Goal: Task Accomplishment & Management: Complete application form

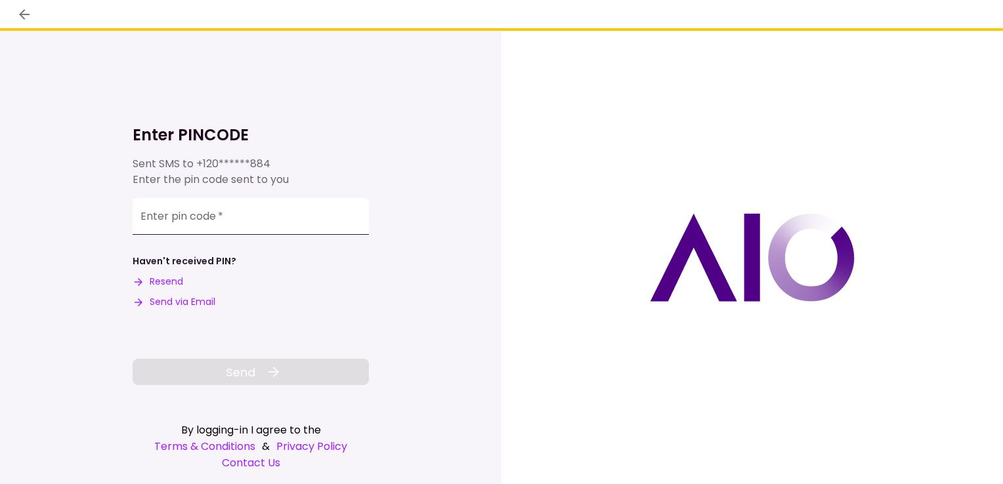
click at [207, 217] on input "Enter pin code   *" at bounding box center [251, 216] width 236 height 37
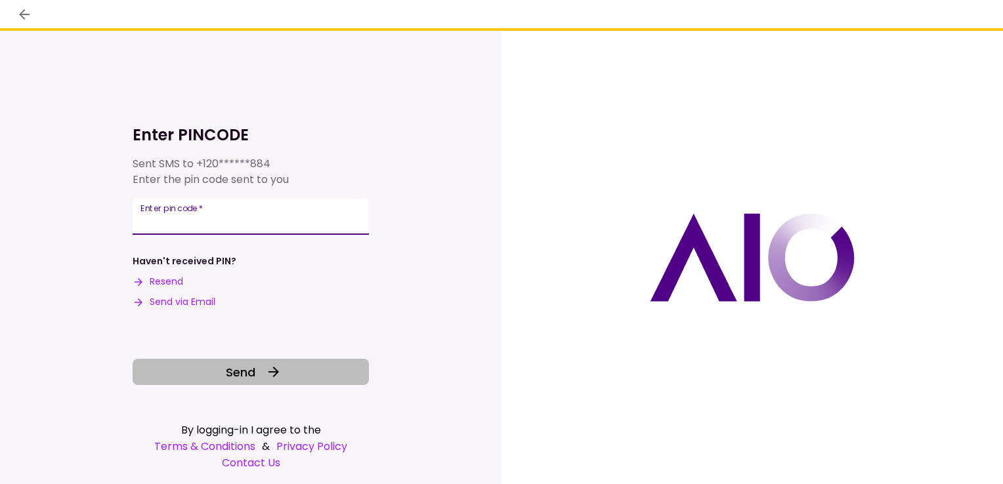
type input "******"
click at [232, 372] on span "Send" at bounding box center [241, 373] width 30 height 18
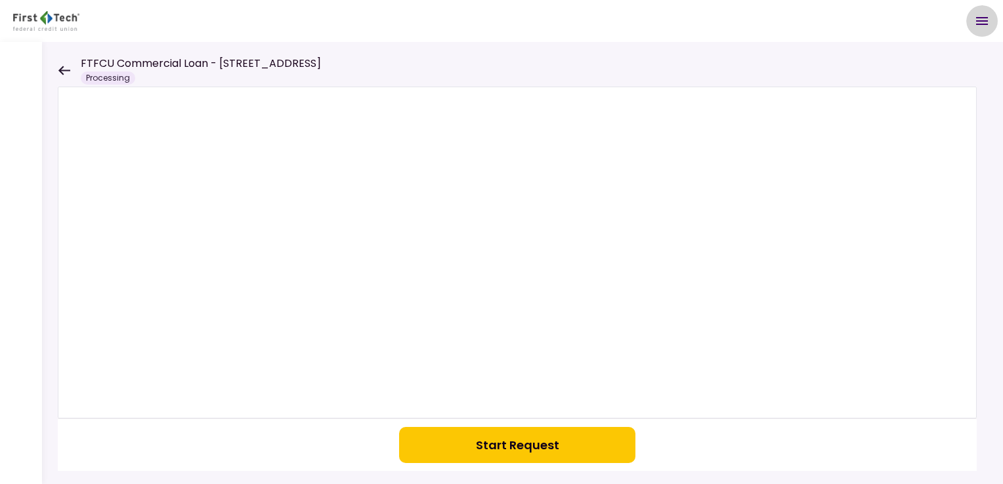
click at [983, 22] on icon "Open menu" at bounding box center [982, 21] width 16 height 16
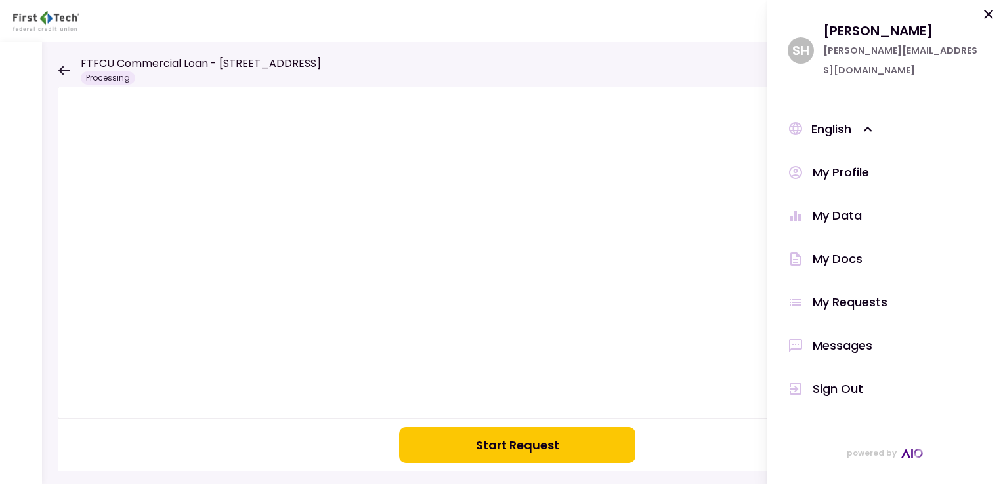
click at [832, 163] on div "My Profile" at bounding box center [841, 173] width 56 height 20
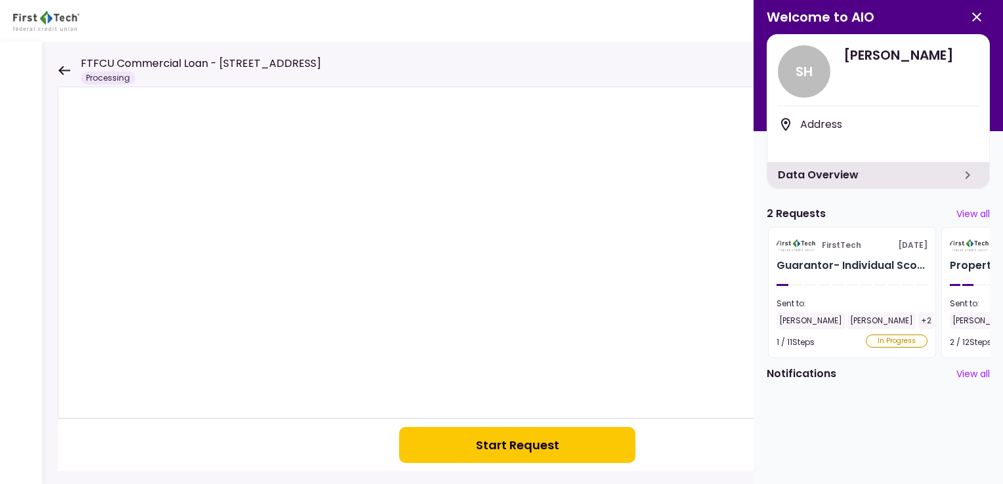
click at [902, 341] on div "In Progress" at bounding box center [897, 341] width 62 height 13
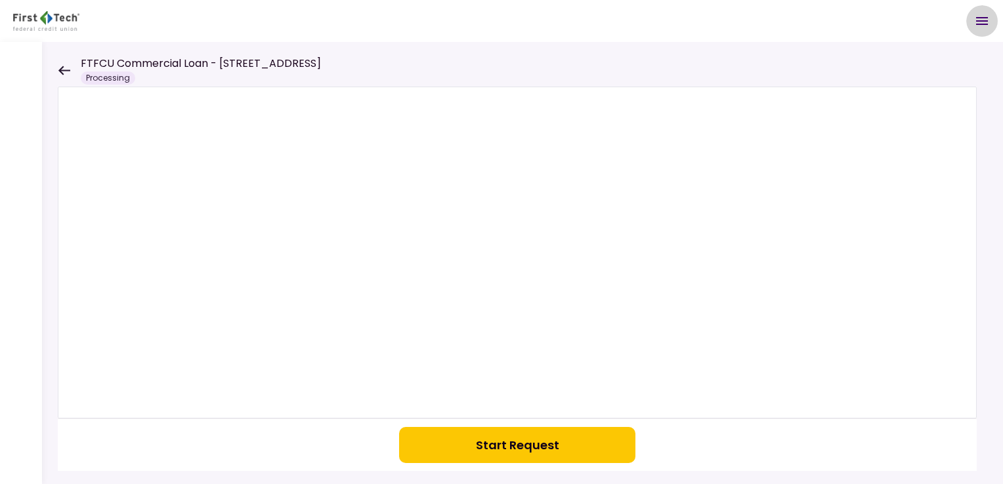
click at [982, 18] on icon "Open menu" at bounding box center [982, 21] width 12 height 8
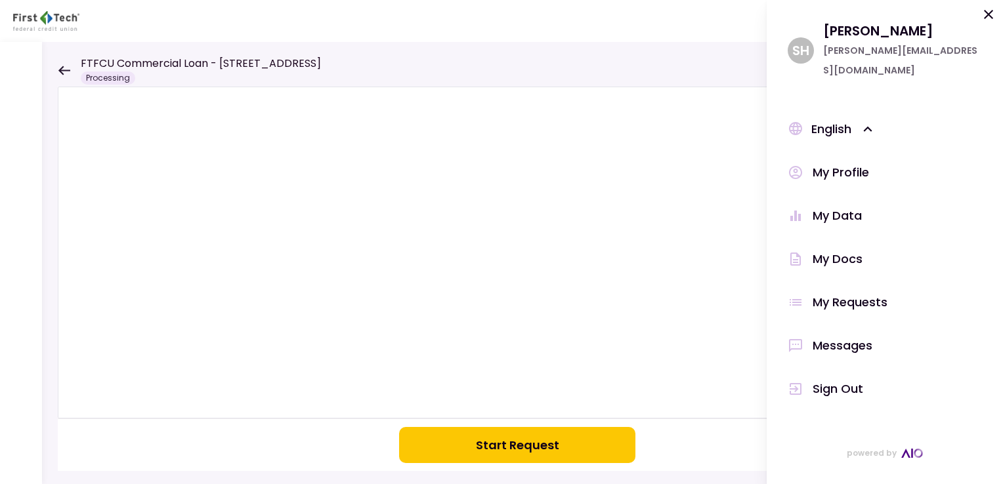
click at [824, 249] on div "My Docs" at bounding box center [838, 259] width 50 height 20
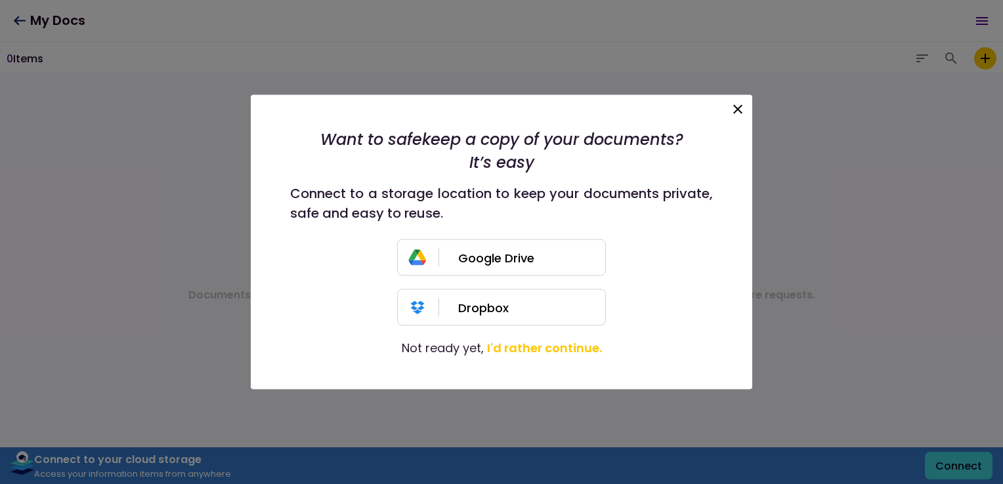
click at [734, 106] on icon at bounding box center [738, 110] width 16 height 16
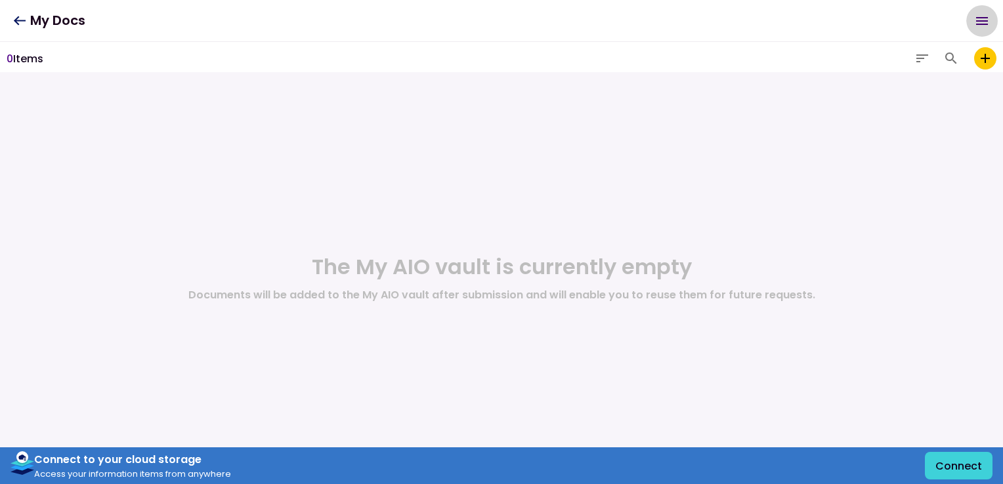
click at [979, 18] on icon "Open menu" at bounding box center [982, 21] width 16 height 16
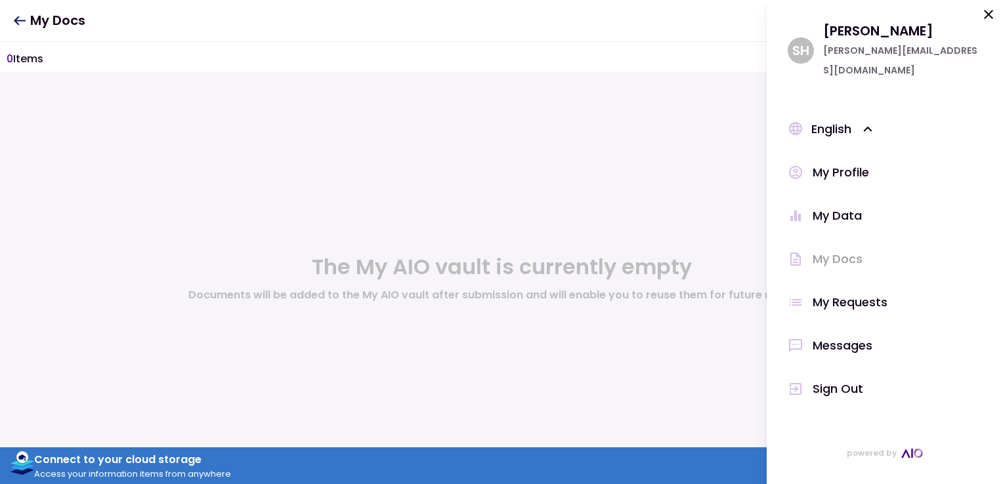
click at [819, 206] on div "My Data" at bounding box center [837, 216] width 49 height 20
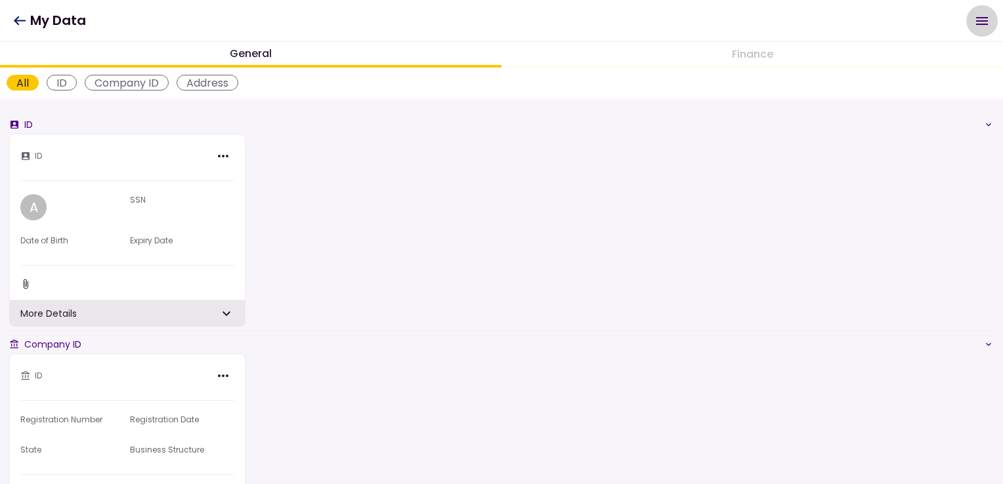
click at [977, 22] on icon "Open menu" at bounding box center [982, 21] width 16 height 16
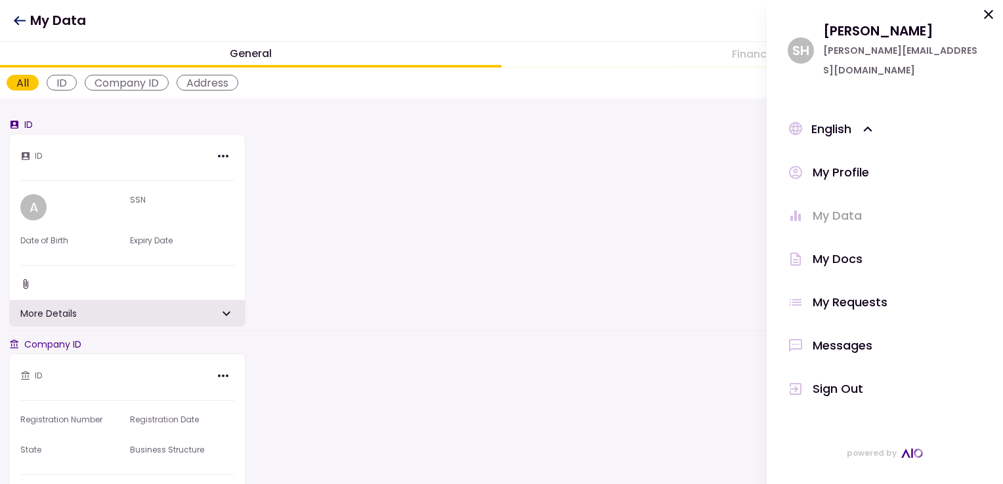
click at [836, 249] on div "My Docs" at bounding box center [838, 259] width 50 height 20
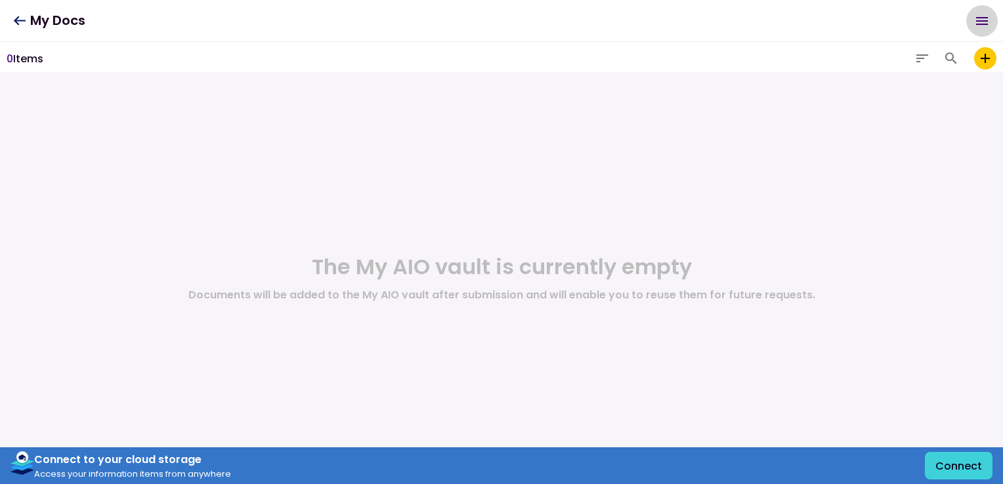
click at [981, 19] on icon "Open menu" at bounding box center [982, 21] width 16 height 16
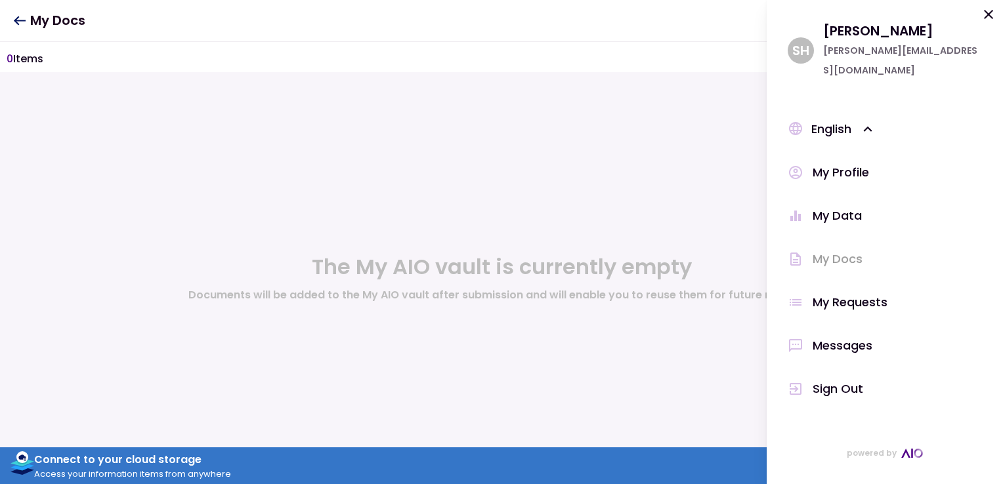
click at [827, 293] on div "My Requests" at bounding box center [850, 303] width 75 height 20
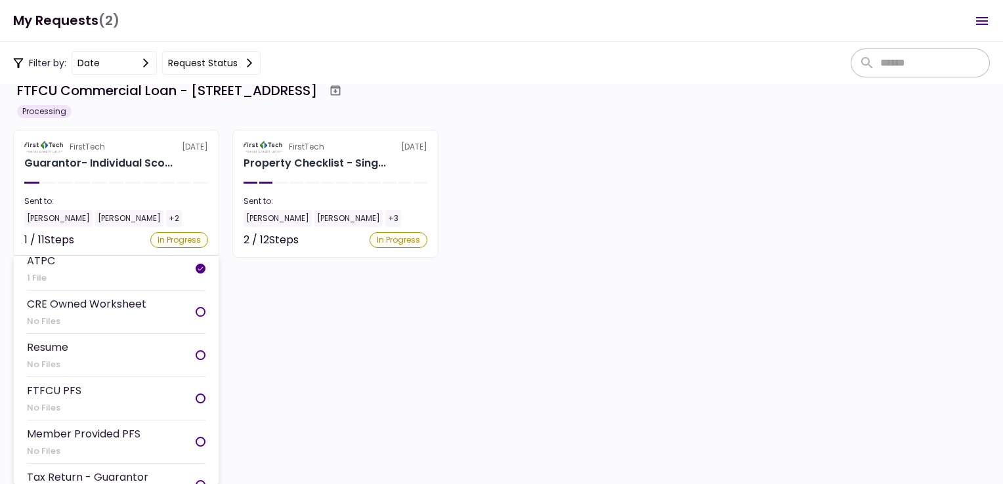
scroll to position [66, 0]
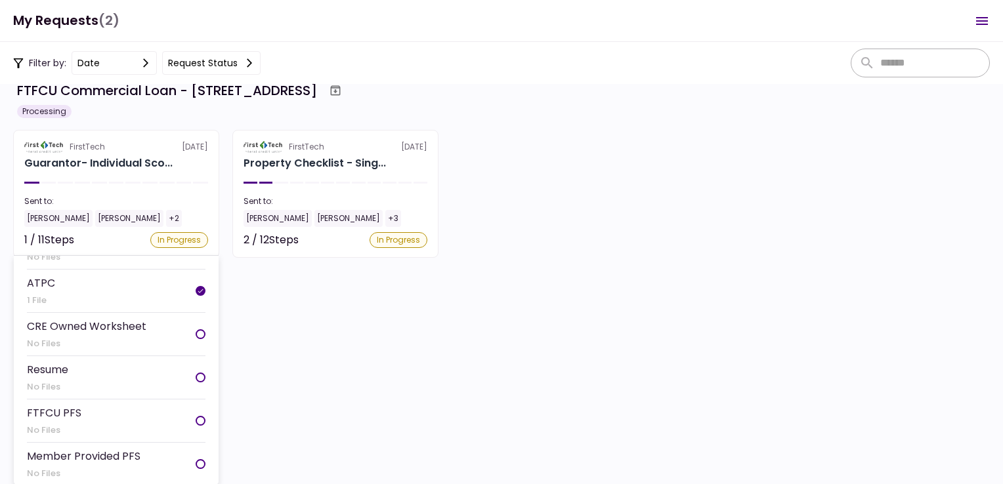
click at [79, 320] on div "CRE Owned Worksheet" at bounding box center [86, 326] width 119 height 16
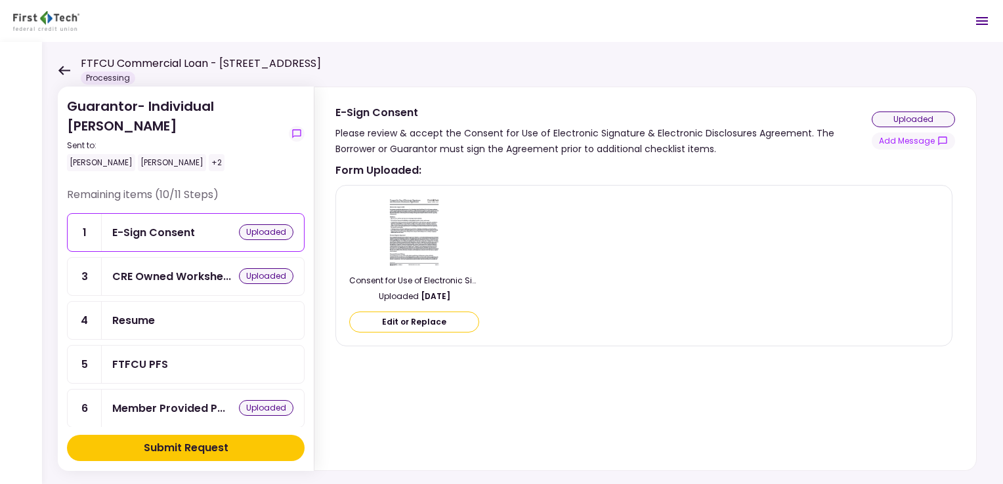
click at [161, 362] on div "FTFCU PFS" at bounding box center [140, 364] width 56 height 16
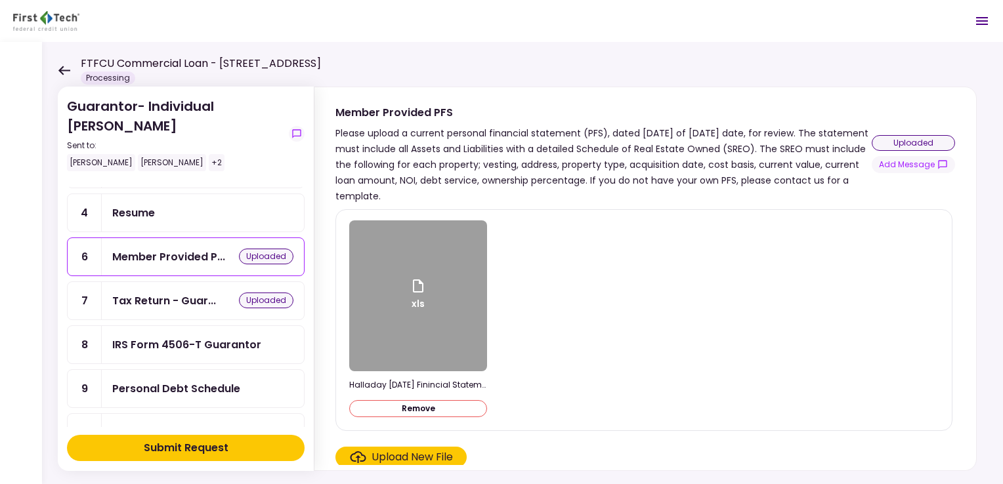
scroll to position [131, 0]
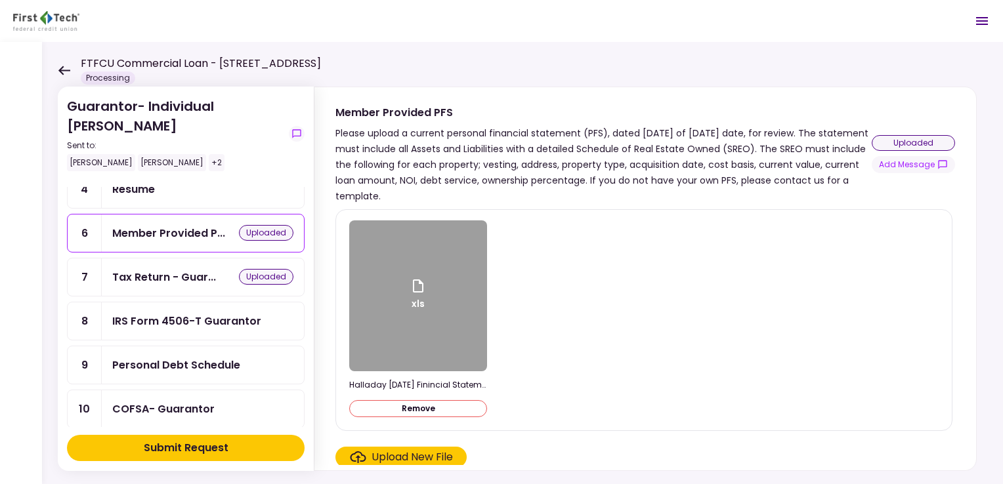
click at [136, 357] on div "Personal Debt Schedule" at bounding box center [176, 365] width 128 height 16
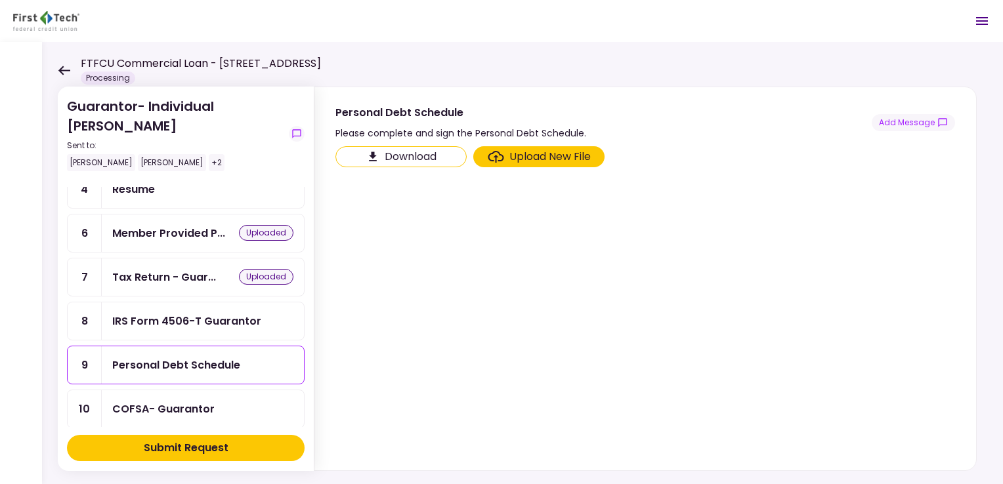
click at [605, 247] on section "Download Upload New File" at bounding box center [645, 305] width 620 height 319
click at [400, 156] on button "Download" at bounding box center [400, 156] width 131 height 21
click at [444, 45] on div "Guarantor- Individual [PERSON_NAME] Sent to: [PERSON_NAME] [PERSON_NAME] +2 Rem…" at bounding box center [522, 263] width 961 height 442
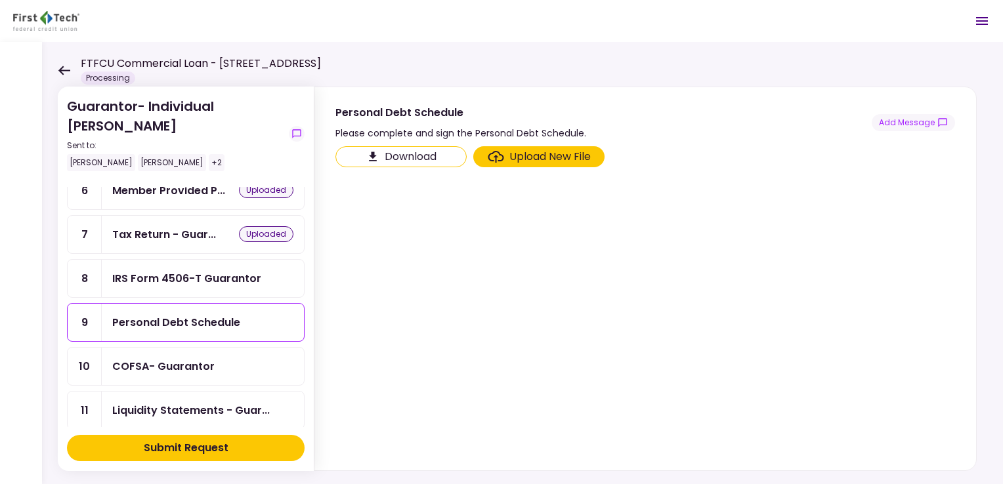
scroll to position [197, 0]
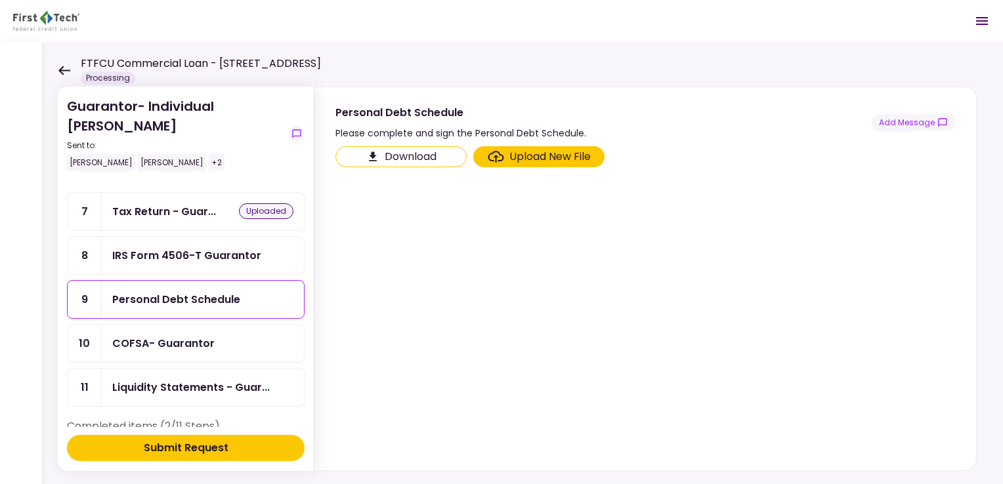
click at [173, 337] on div "COFSA- Guarantor" at bounding box center [163, 343] width 102 height 16
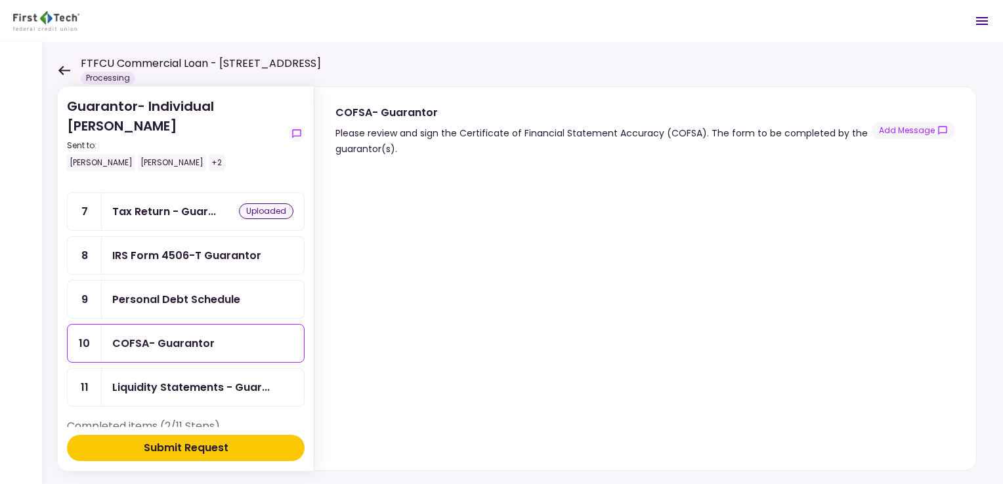
scroll to position [299, 0]
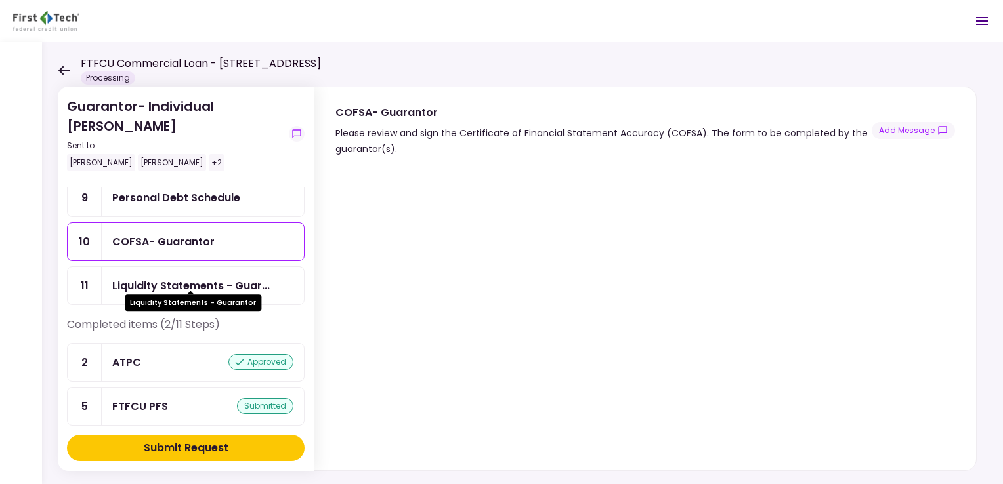
click at [160, 278] on div "Liquidity Statements - Guar..." at bounding box center [191, 286] width 158 height 16
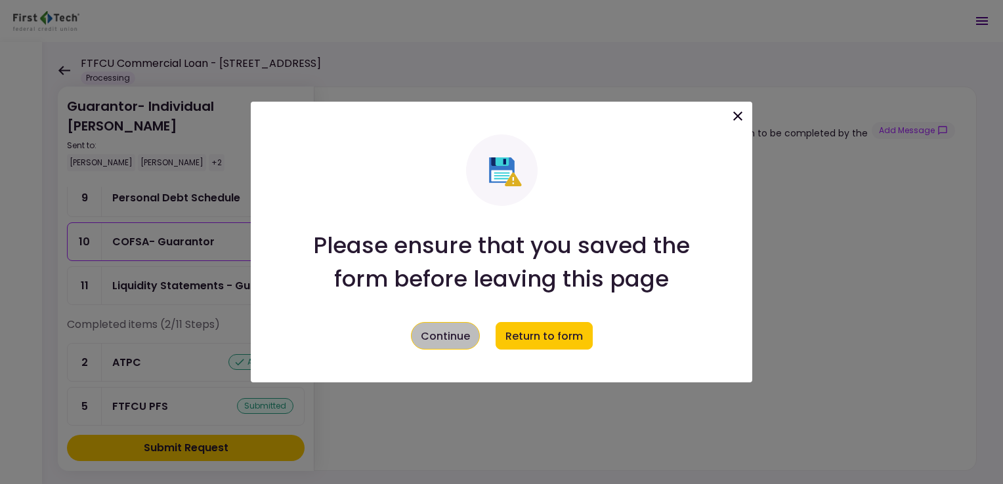
click at [442, 338] on button "Continue" at bounding box center [445, 336] width 69 height 28
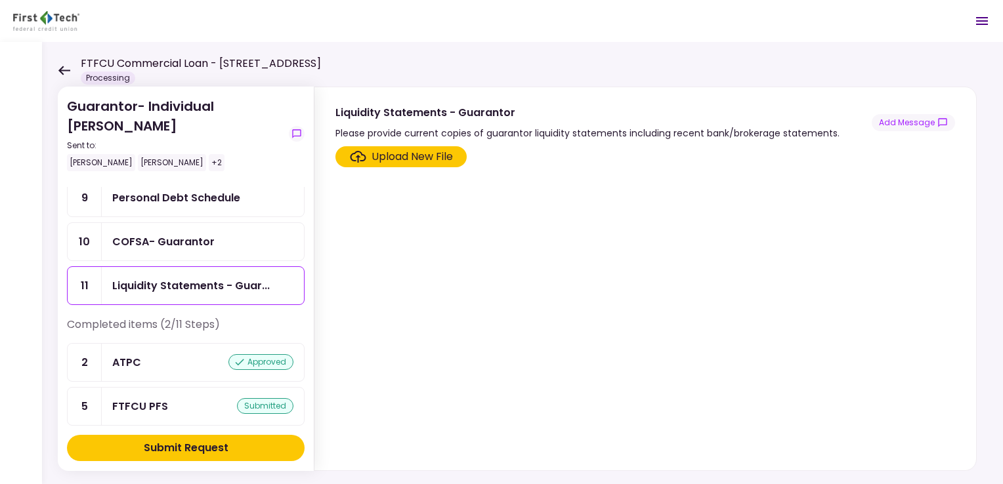
click at [396, 152] on div "Upload New File" at bounding box center [412, 157] width 81 height 16
click at [0, 0] on input "Upload New File" at bounding box center [0, 0] width 0 height 0
click at [417, 152] on div "Upload New File" at bounding box center [412, 157] width 81 height 16
click at [0, 0] on input "Upload New File" at bounding box center [0, 0] width 0 height 0
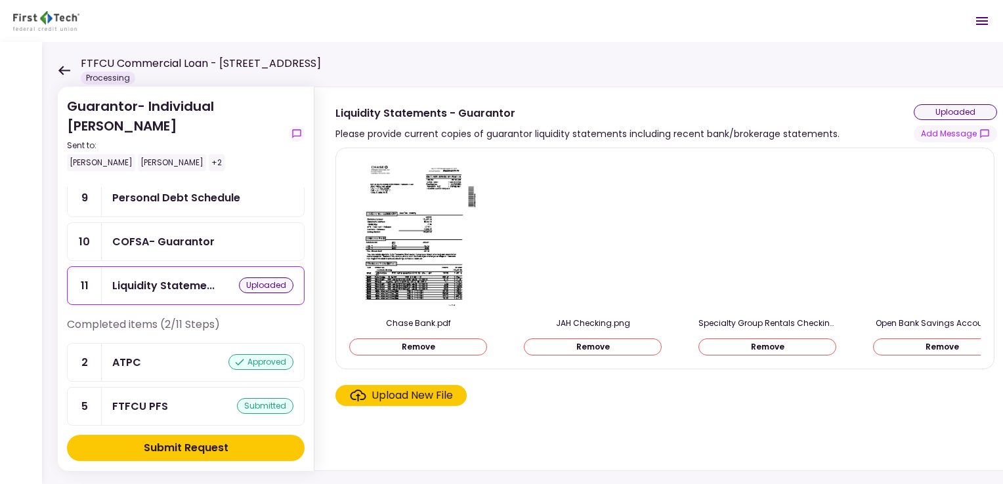
click at [126, 356] on div "ATPC" at bounding box center [126, 362] width 29 height 16
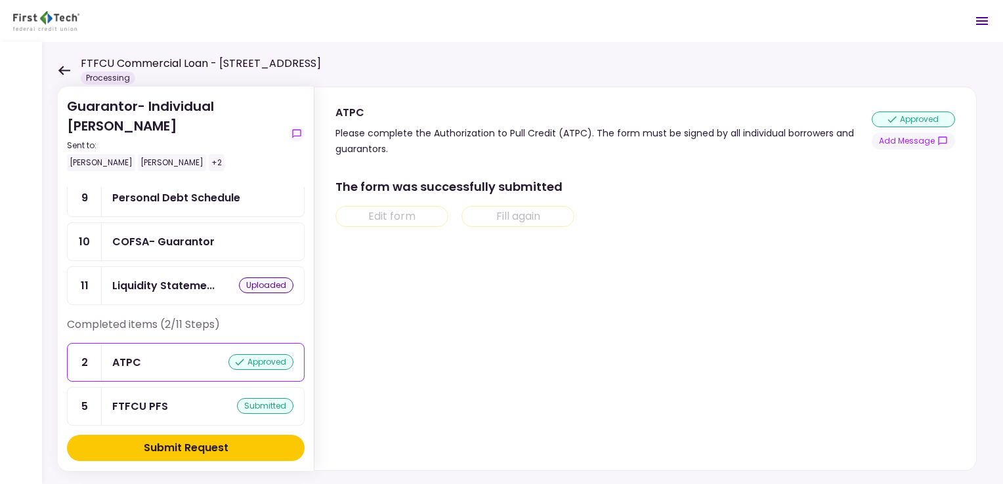
click at [147, 234] on div "COFSA- Guarantor" at bounding box center [163, 242] width 102 height 16
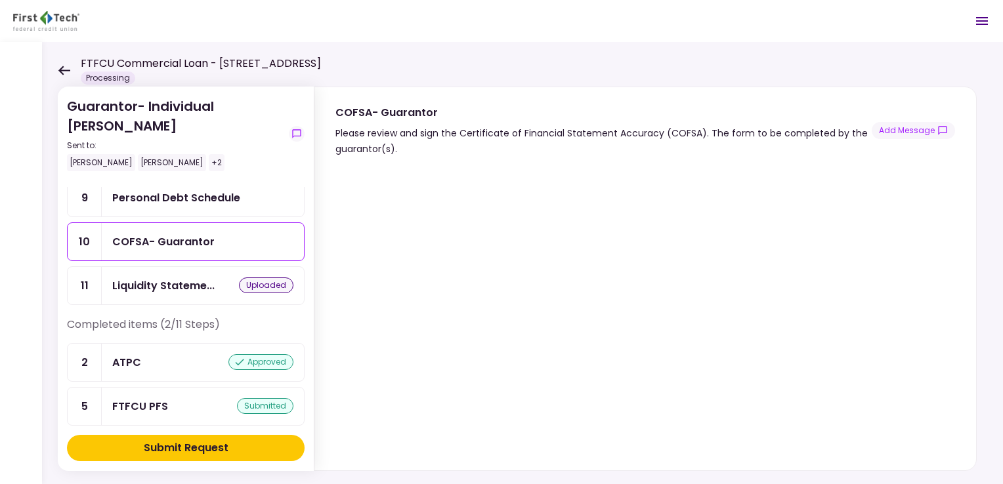
click at [146, 195] on div "Personal Debt Schedule" at bounding box center [176, 198] width 128 height 16
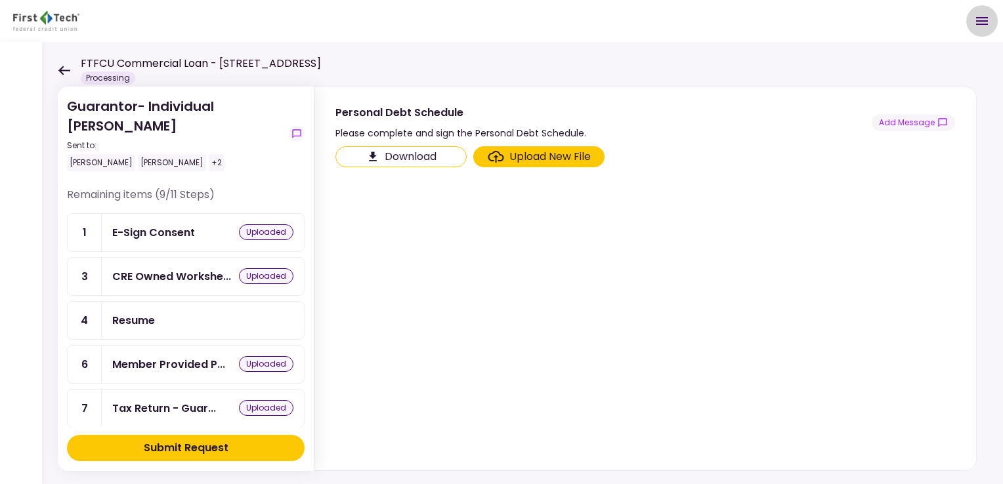
click at [980, 22] on icon "Open menu" at bounding box center [982, 21] width 16 height 16
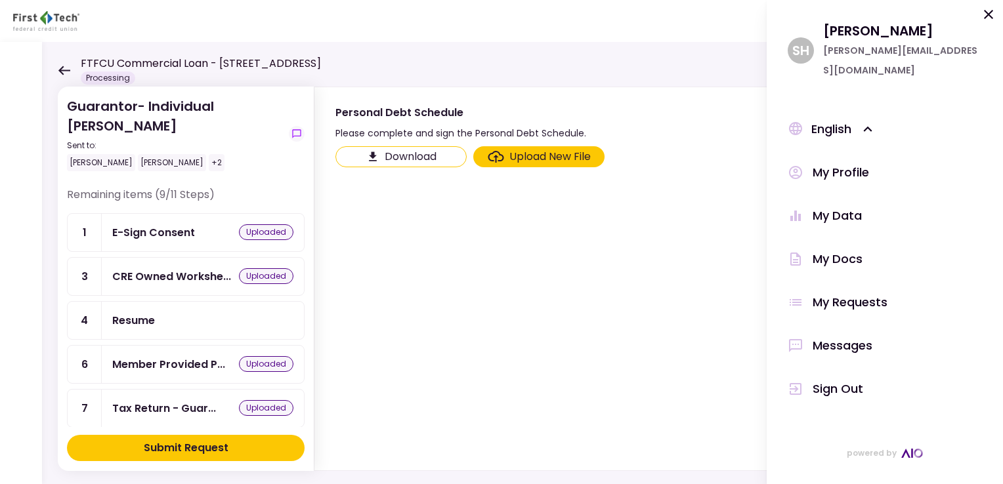
click at [488, 51] on div "Guarantor- Individual [PERSON_NAME] Sent to: [PERSON_NAME] [PERSON_NAME] +2 Rem…" at bounding box center [522, 263] width 961 height 442
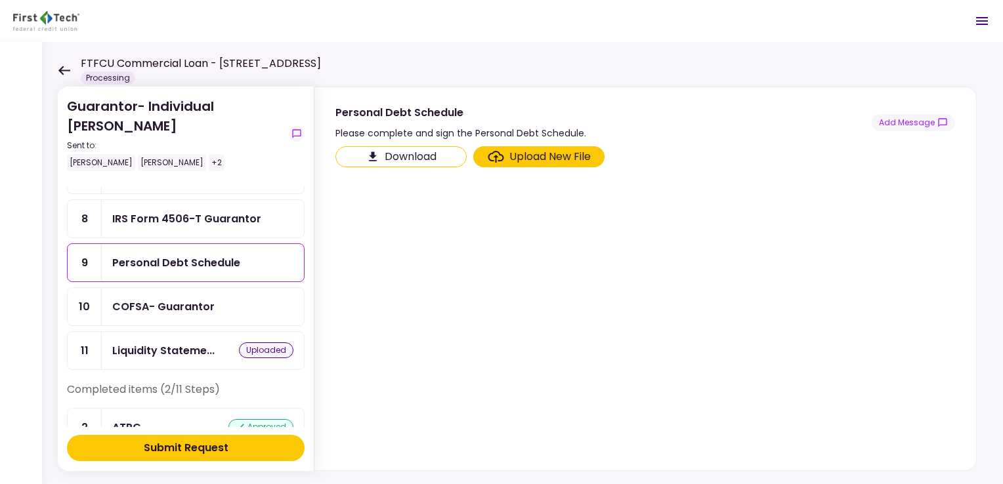
scroll to position [263, 0]
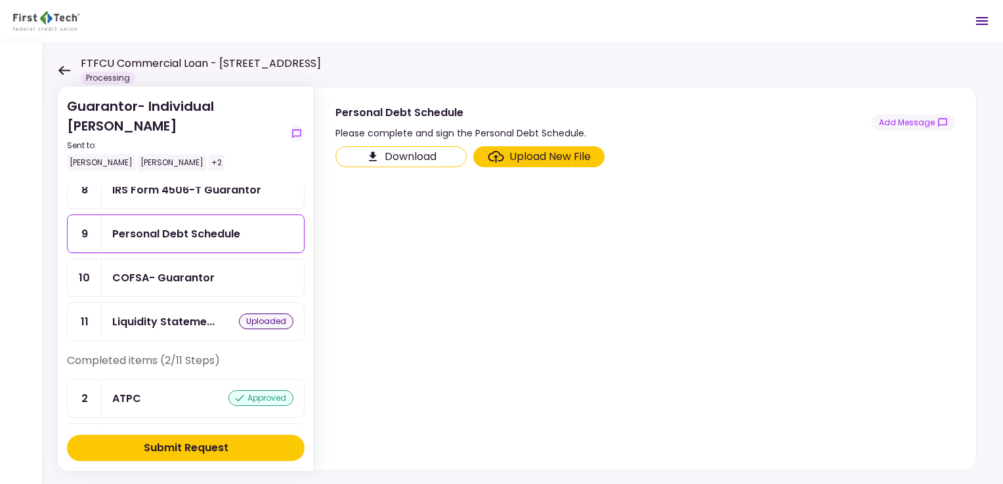
click at [165, 270] on div "COFSA- Guarantor" at bounding box center [163, 278] width 102 height 16
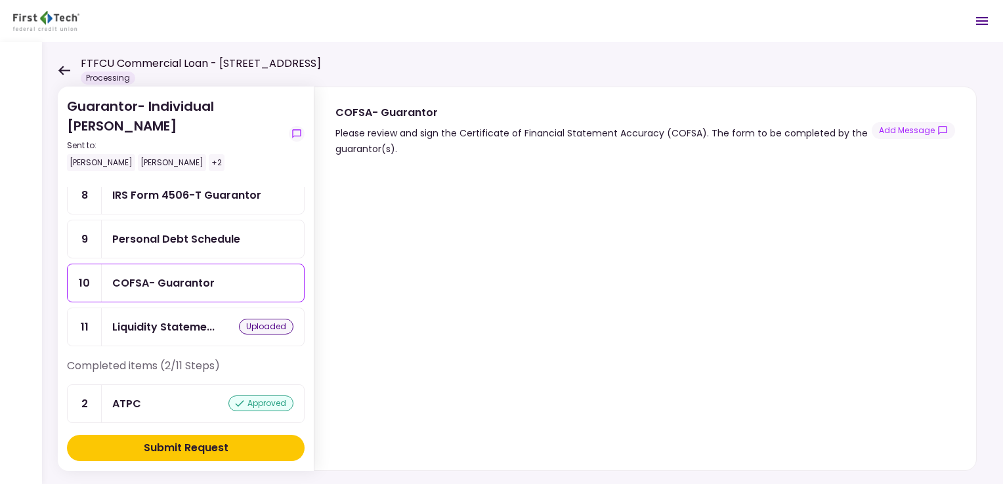
scroll to position [263, 0]
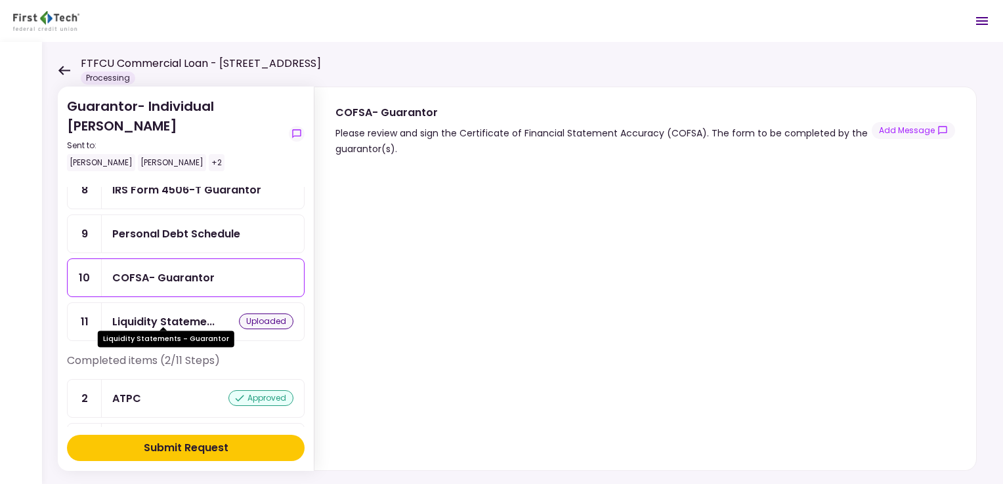
click at [147, 314] on div "Liquidity Stateme..." at bounding box center [163, 322] width 102 height 16
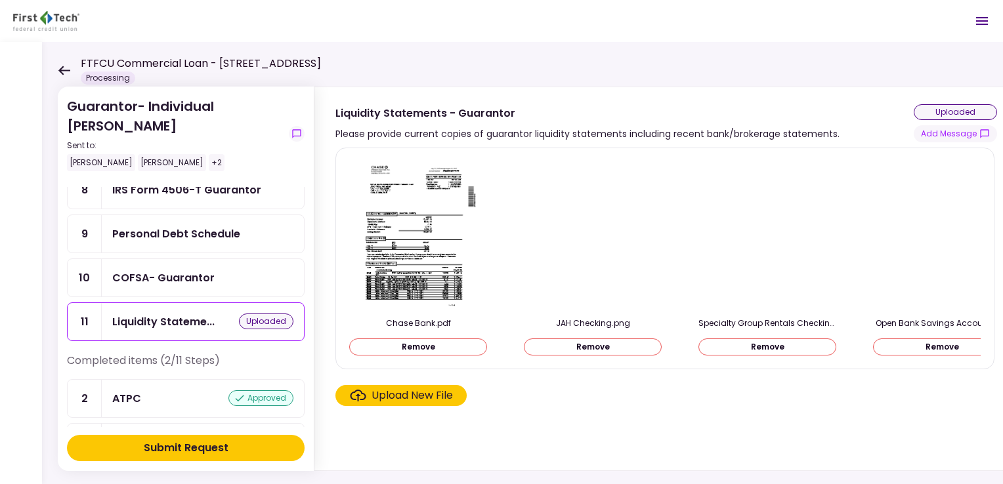
click at [176, 227] on div "Personal Debt Schedule" at bounding box center [176, 234] width 128 height 16
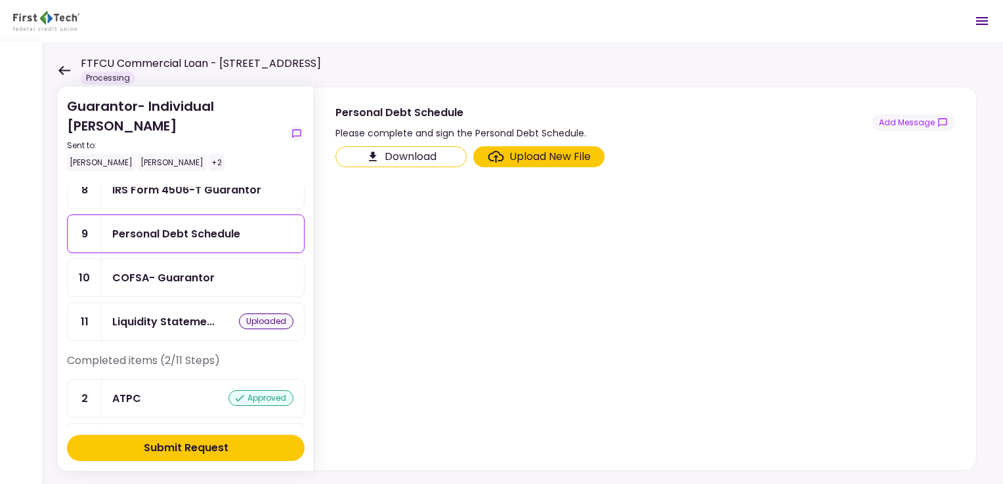
scroll to position [197, 0]
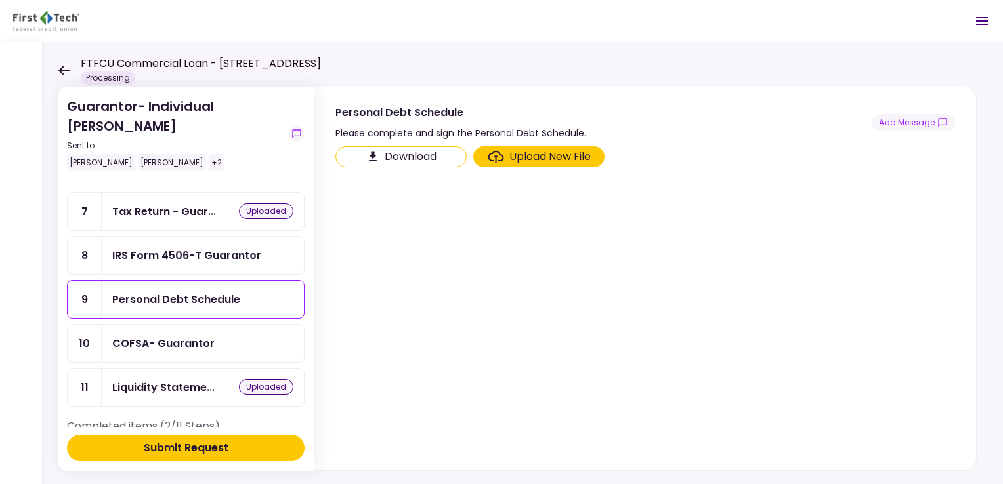
click at [206, 249] on div "IRS Form 4506-T Guarantor" at bounding box center [186, 255] width 149 height 16
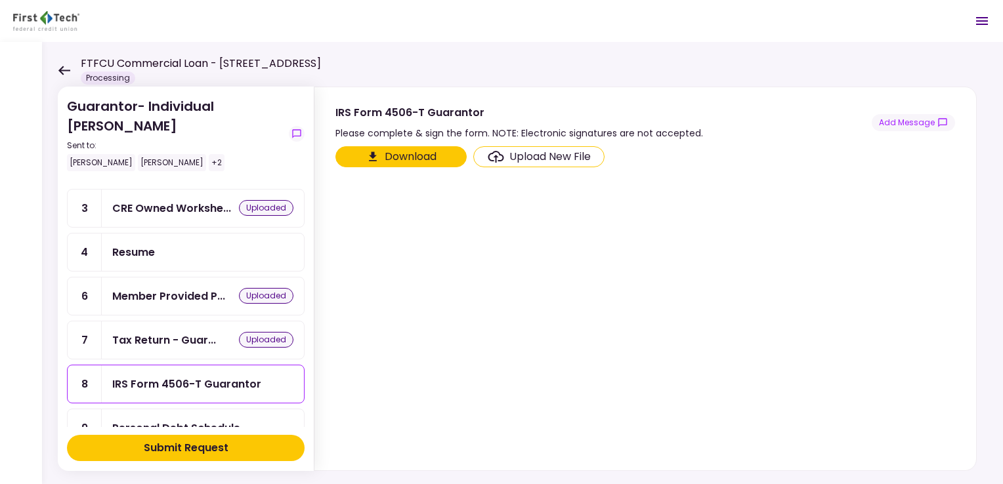
scroll to position [131, 0]
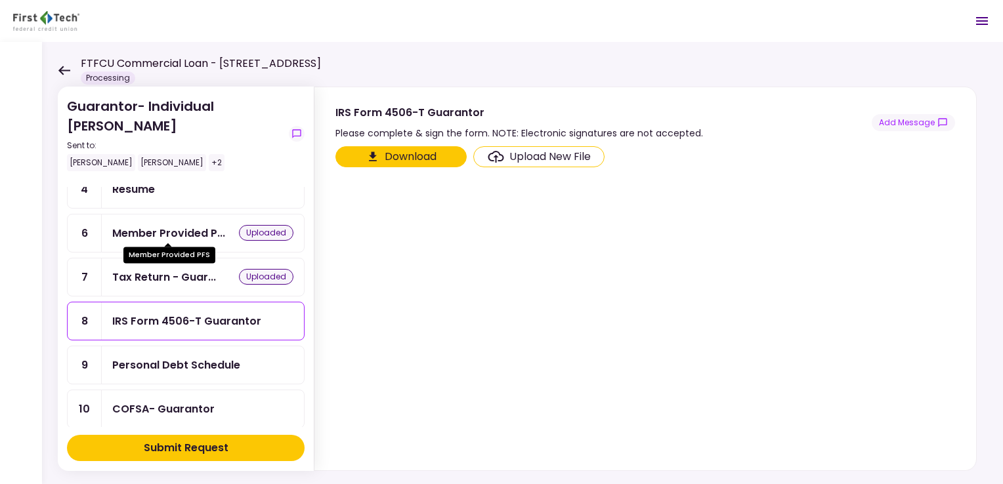
click at [160, 230] on div "Member Provided P..." at bounding box center [168, 233] width 113 height 16
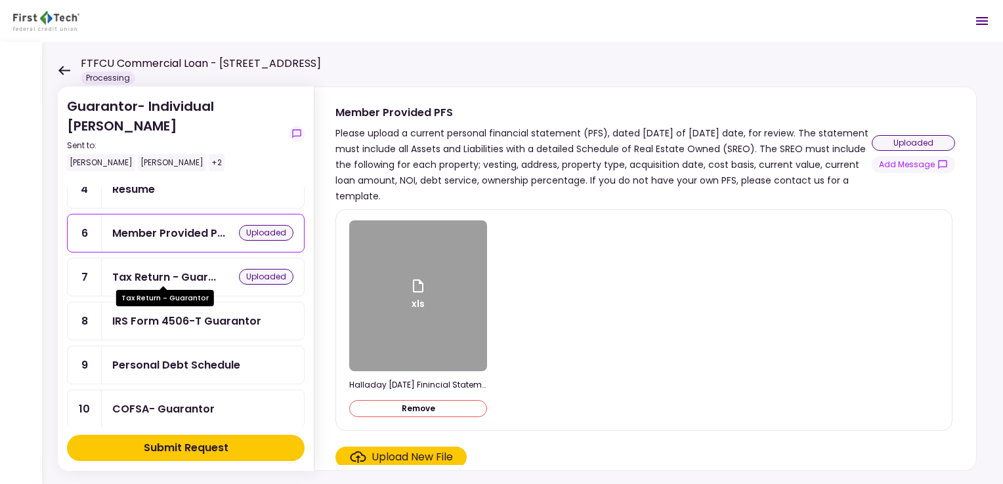
click at [153, 276] on div "Tax Return - Guar..." at bounding box center [164, 277] width 104 height 16
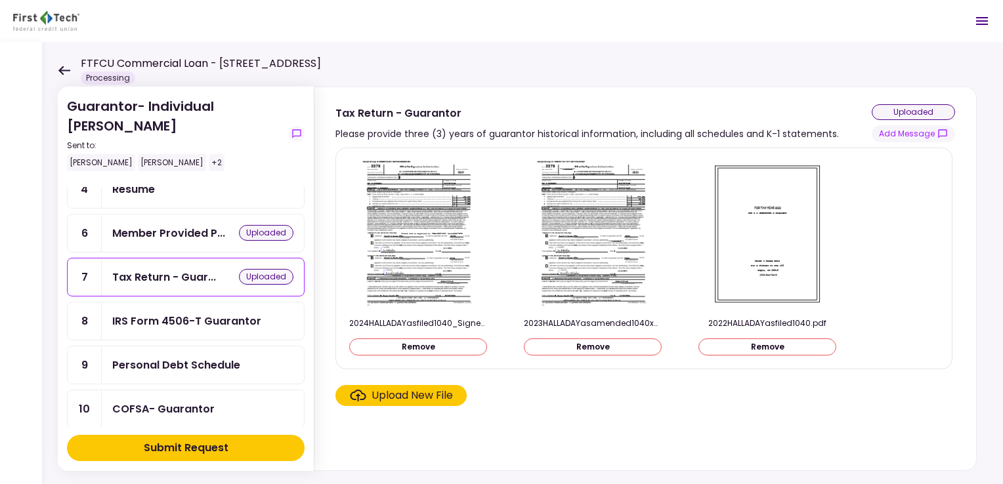
click at [139, 316] on div "IRS Form 4506-T Guarantor" at bounding box center [186, 321] width 149 height 16
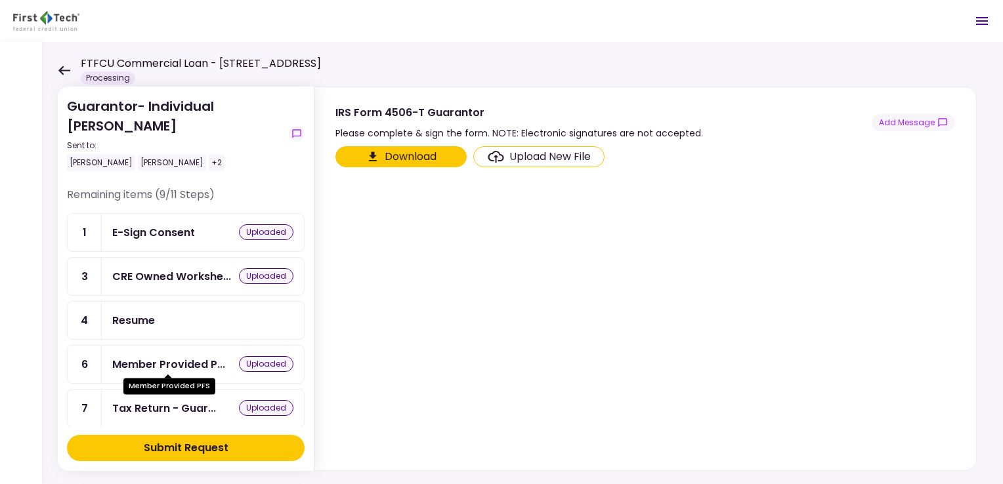
click at [141, 362] on div "Member Provided P..." at bounding box center [168, 364] width 113 height 16
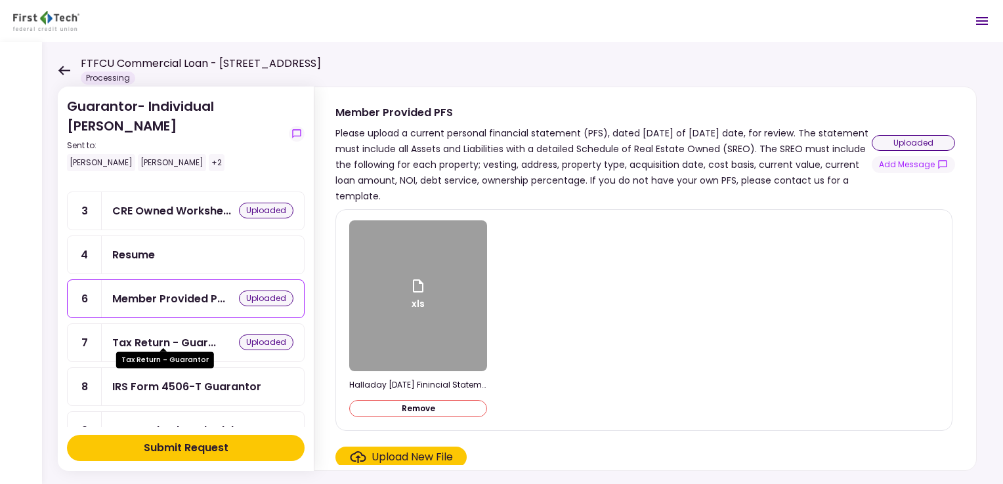
scroll to position [131, 0]
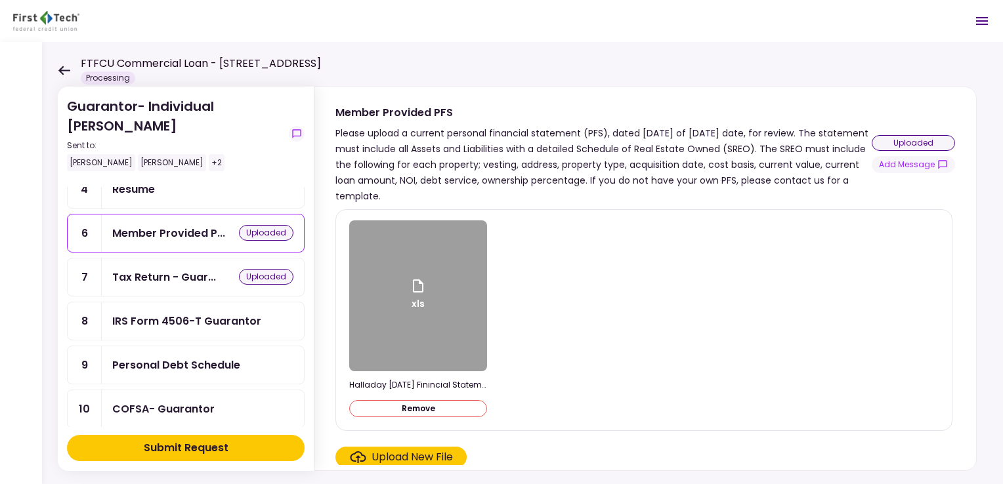
click at [123, 403] on div "COFSA- Guarantor" at bounding box center [163, 409] width 102 height 16
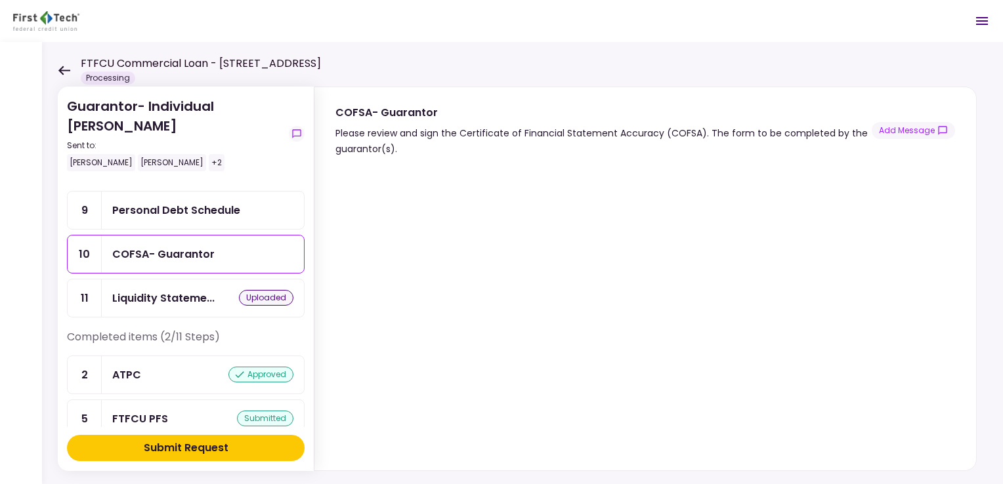
scroll to position [299, 0]
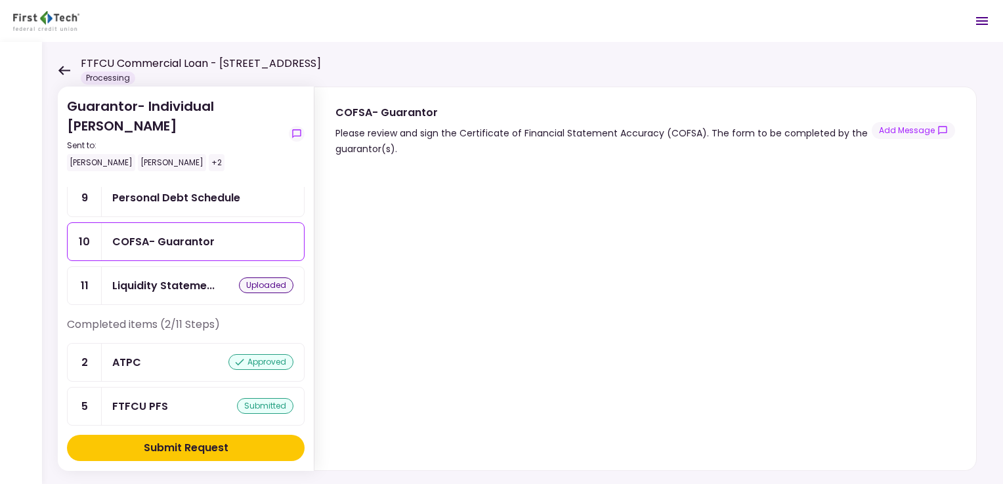
click at [146, 398] on div "FTFCU PFS" at bounding box center [140, 406] width 56 height 16
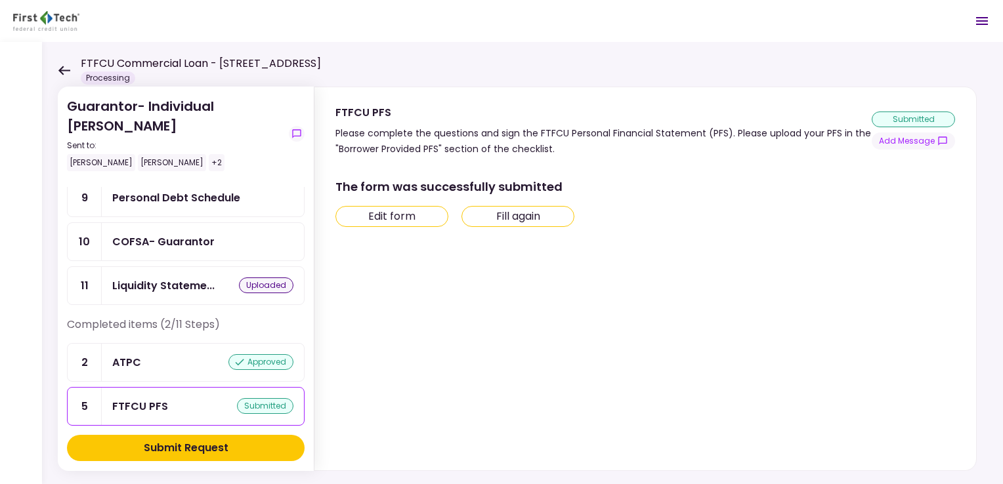
click at [373, 213] on button "Edit form" at bounding box center [391, 216] width 113 height 21
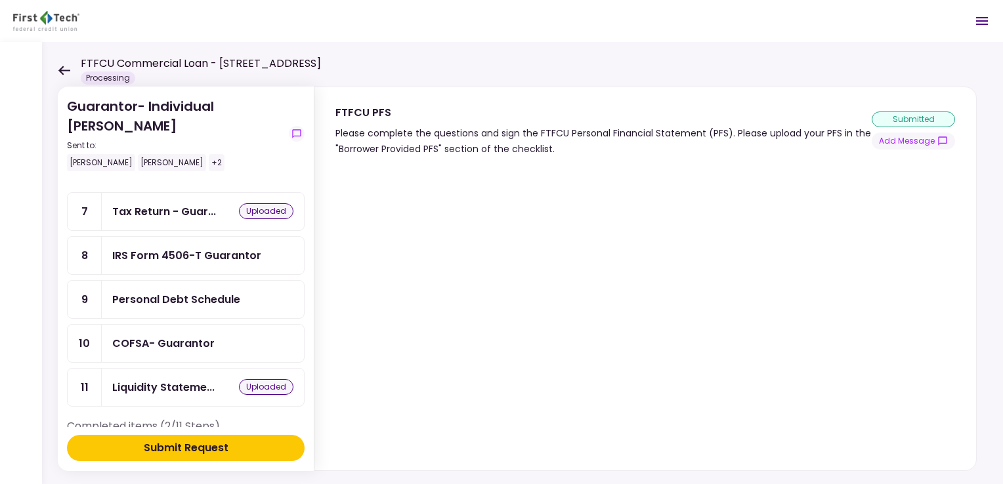
scroll to position [299, 0]
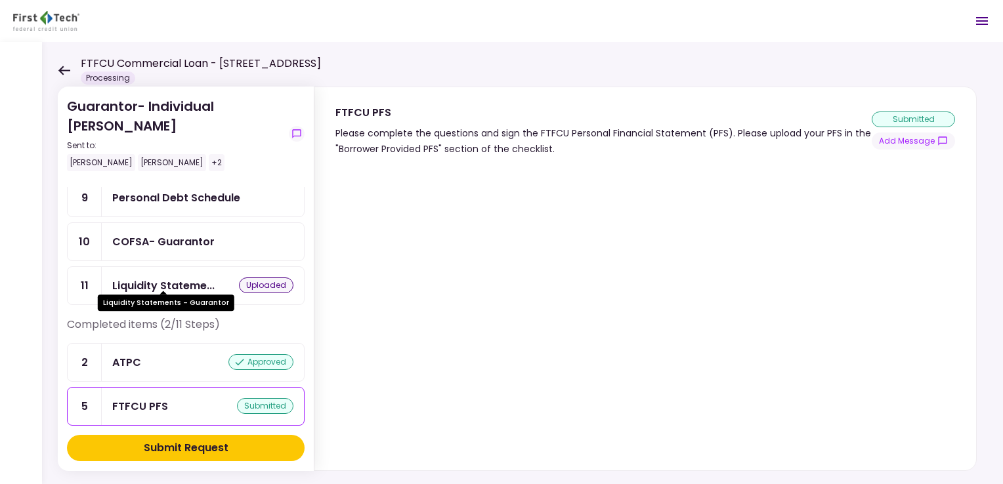
click at [134, 278] on div "Liquidity Stateme..." at bounding box center [163, 286] width 102 height 16
